Goal: Information Seeking & Learning: Learn about a topic

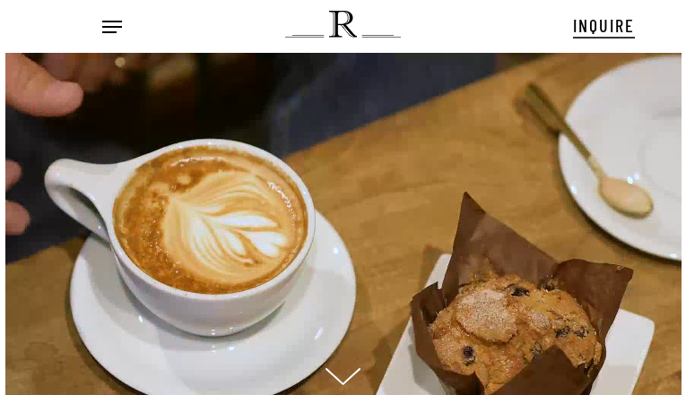
scroll to position [18, 22]
